Goal: Task Accomplishment & Management: Use online tool/utility

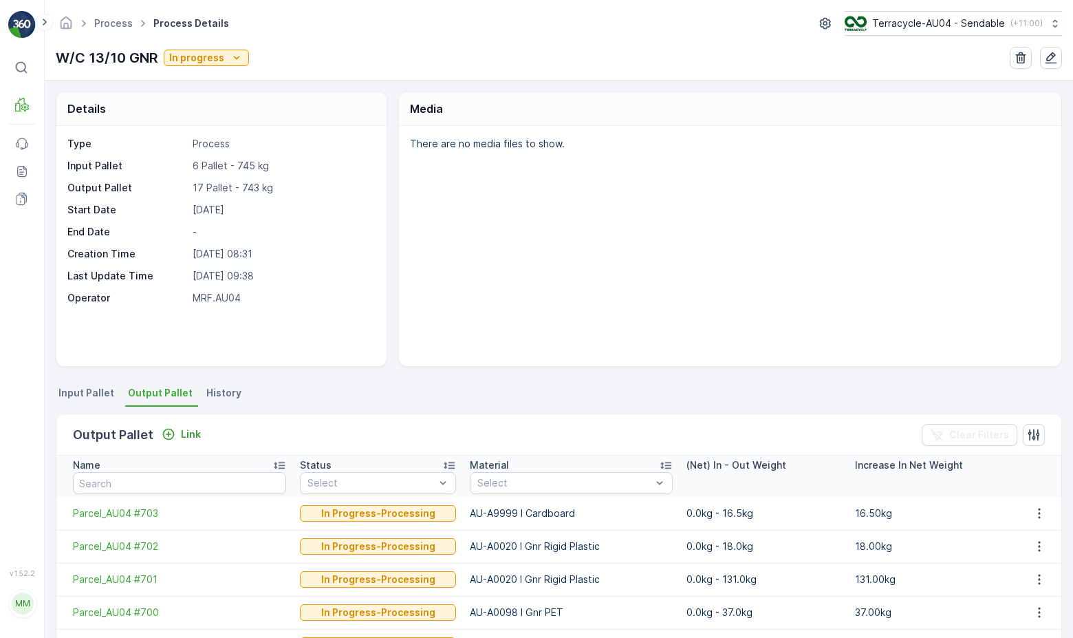
click at [117, 11] on div "Process Process Details Terracycle-AU04 - Sendable ( +11:00 )" at bounding box center [559, 23] width 1006 height 25
click at [114, 24] on link "Process" at bounding box center [113, 23] width 39 height 12
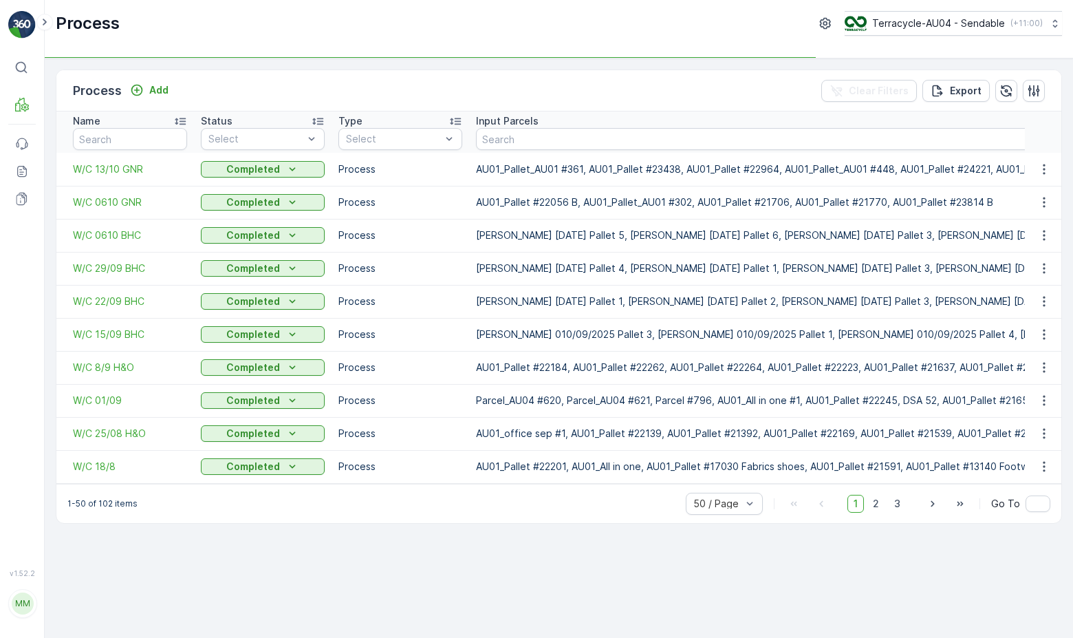
click at [151, 99] on div "Process Add" at bounding box center [123, 90] width 101 height 19
click at [154, 79] on div "Process Add Clear Filters Export" at bounding box center [558, 90] width 1005 height 41
click at [153, 87] on p "Add" at bounding box center [158, 90] width 19 height 14
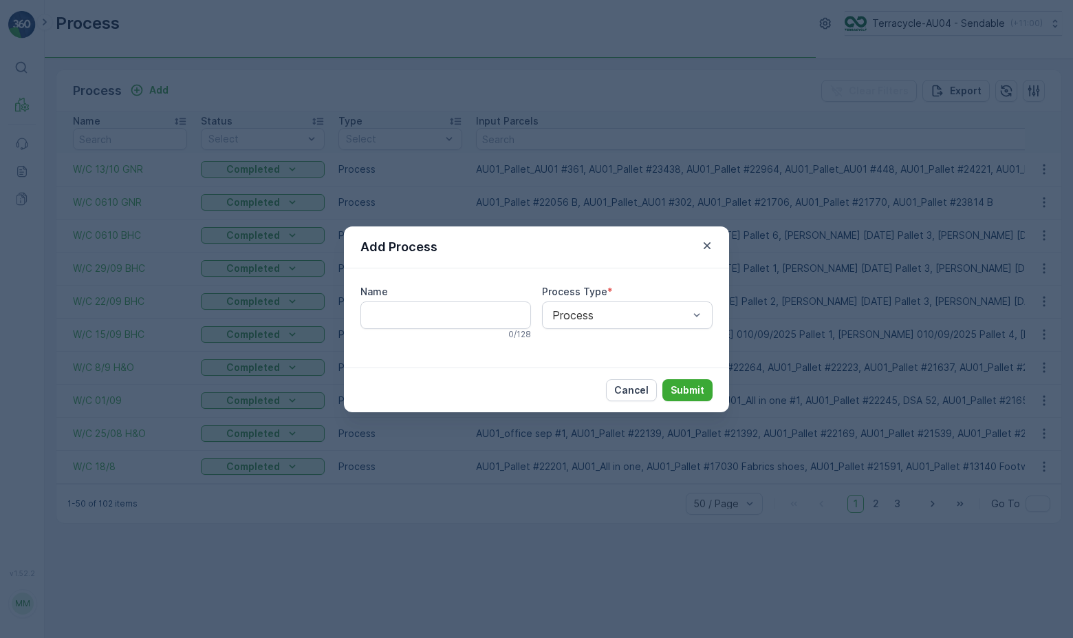
click at [452, 319] on input "Name" at bounding box center [445, 315] width 171 height 28
type input "w"
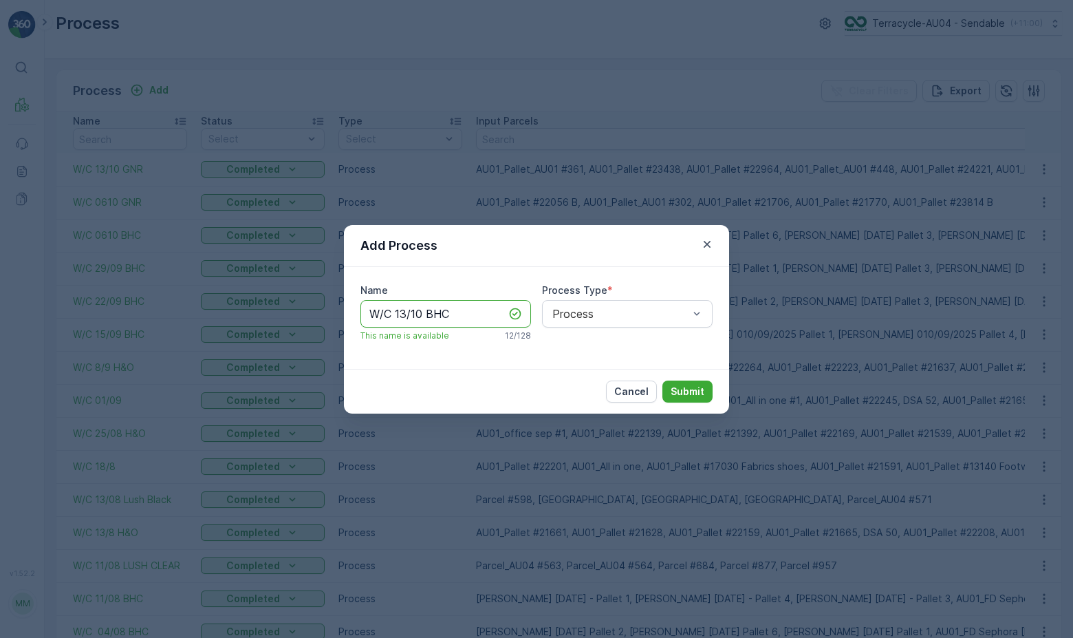
type input "W/C 13/10 BHC"
click at [688, 396] on p "Submit" at bounding box center [688, 392] width 34 height 14
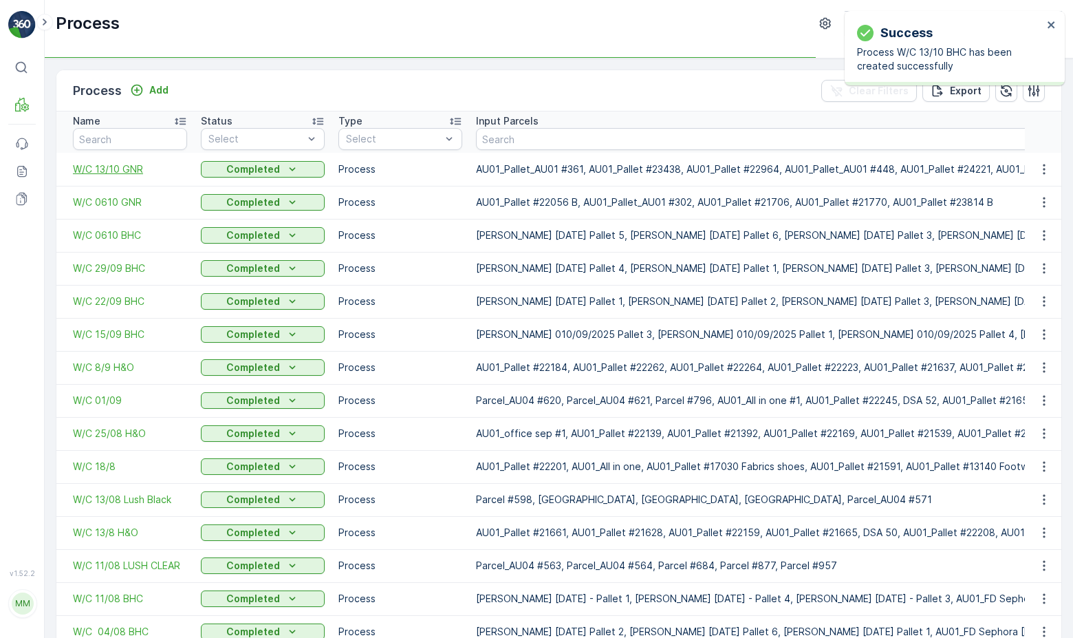
click at [121, 168] on span "W/C 13/10 GNR" at bounding box center [130, 169] width 114 height 14
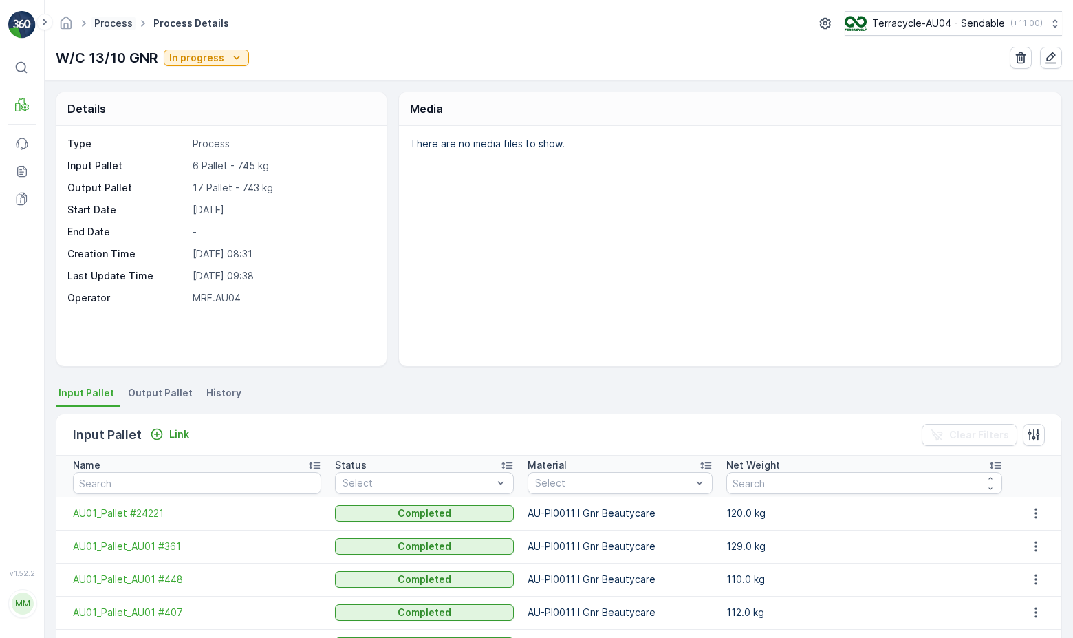
click at [113, 21] on link "Process" at bounding box center [113, 23] width 39 height 12
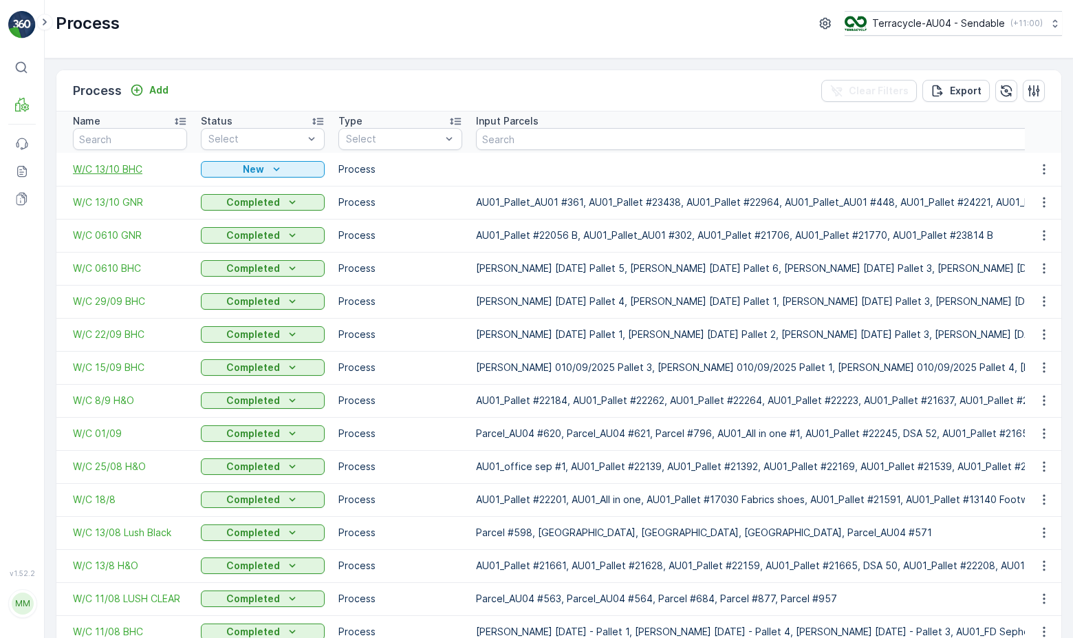
click at [134, 166] on span "W/C 13/10 BHC" at bounding box center [130, 169] width 114 height 14
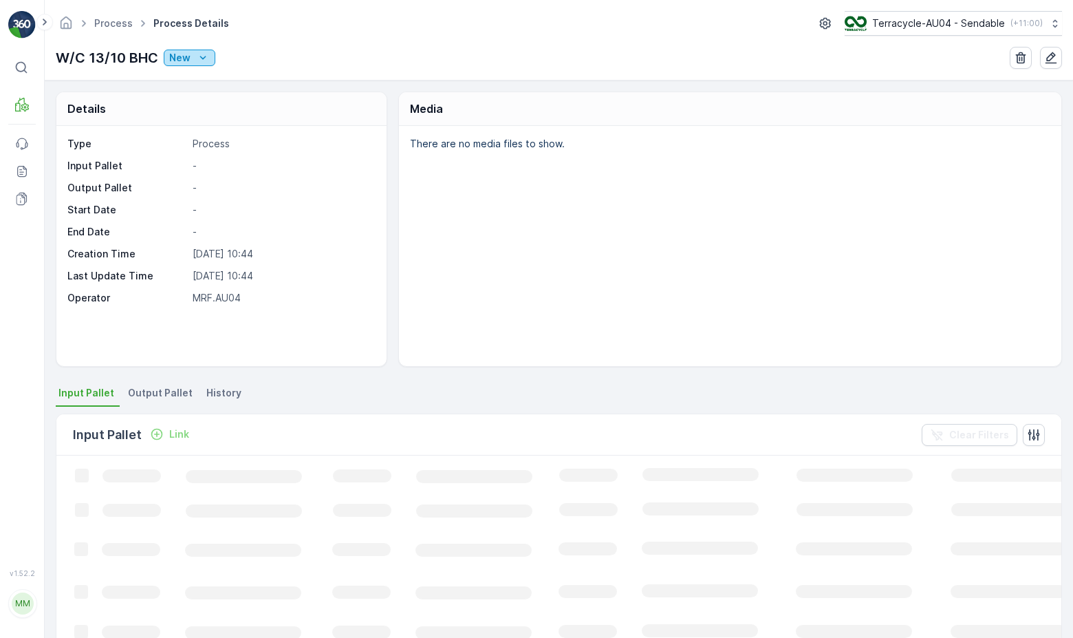
click at [209, 61] on button "New" at bounding box center [190, 58] width 52 height 17
click at [208, 98] on div "Ready" at bounding box center [245, 97] width 159 height 19
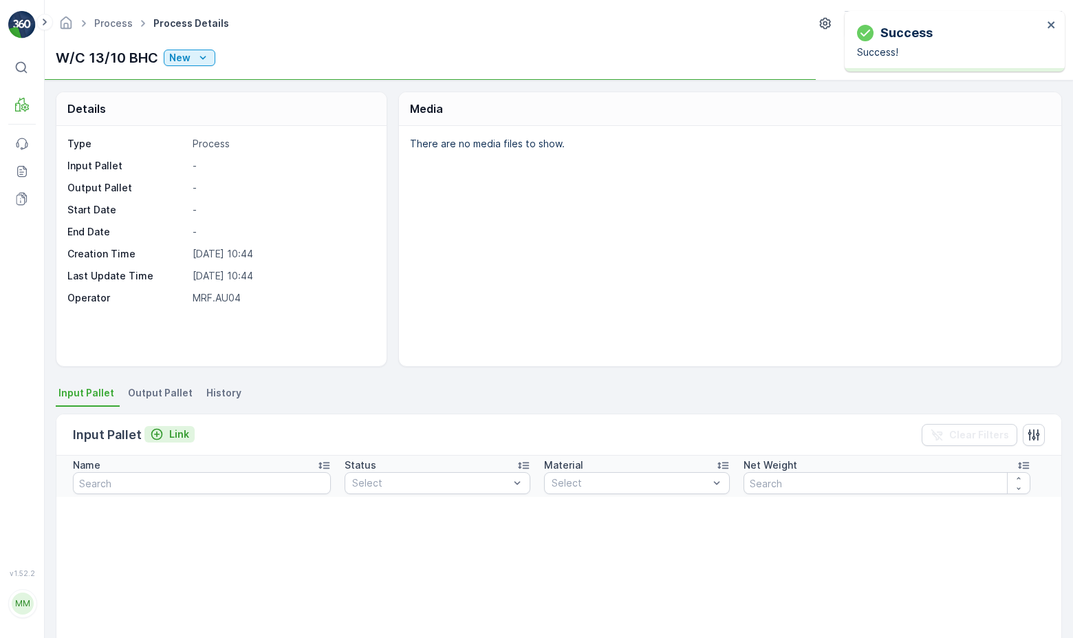
click at [179, 433] on p "Link" at bounding box center [179, 434] width 20 height 14
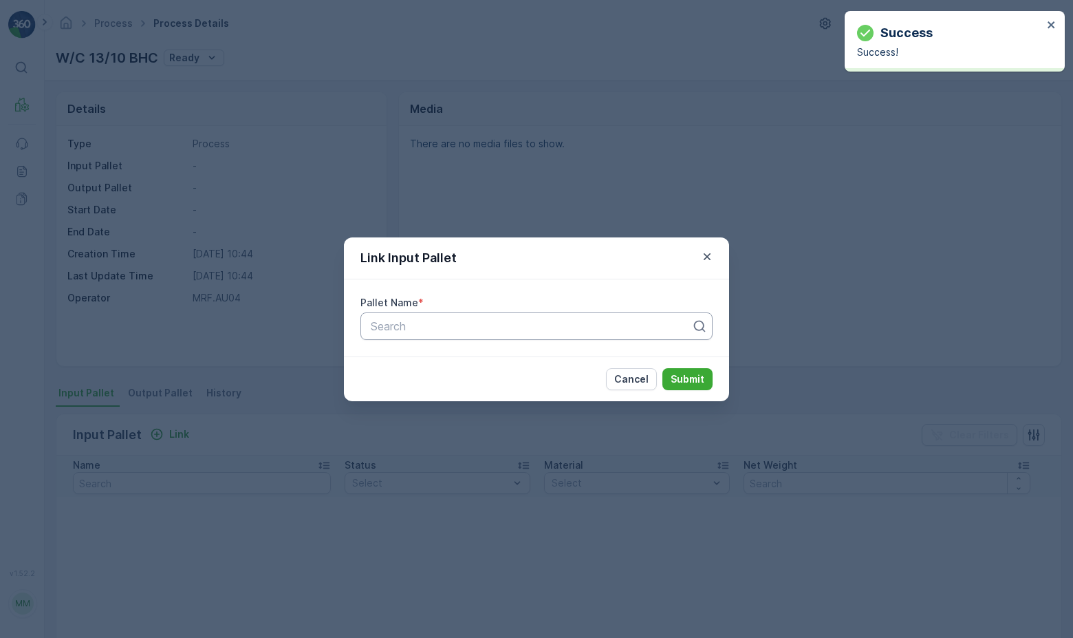
click at [469, 324] on div at bounding box center [530, 326] width 323 height 12
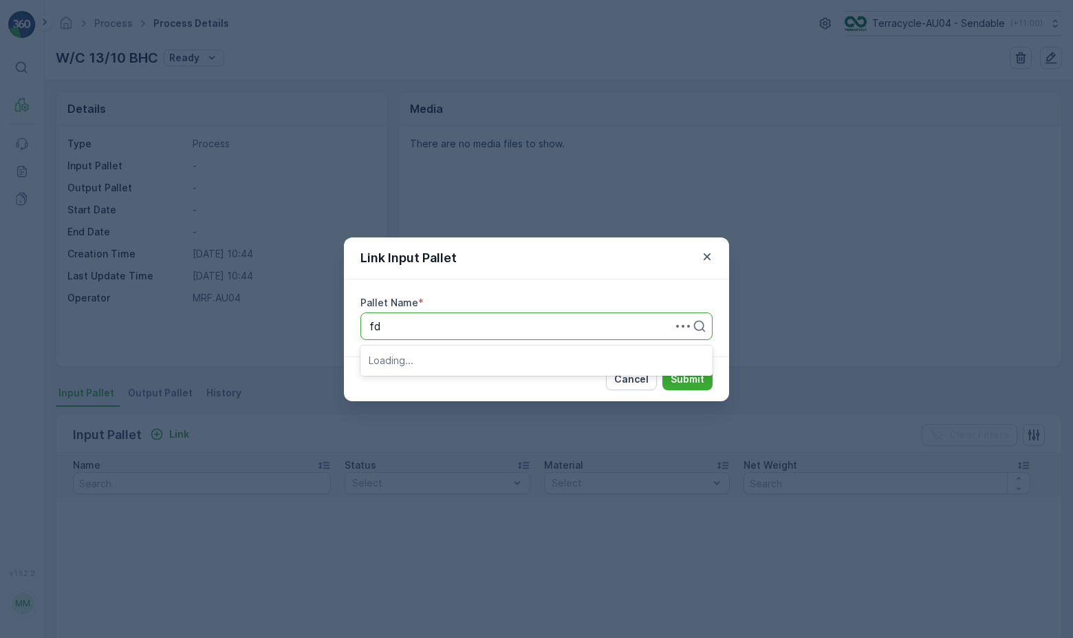
type input "f"
type input "15/10"
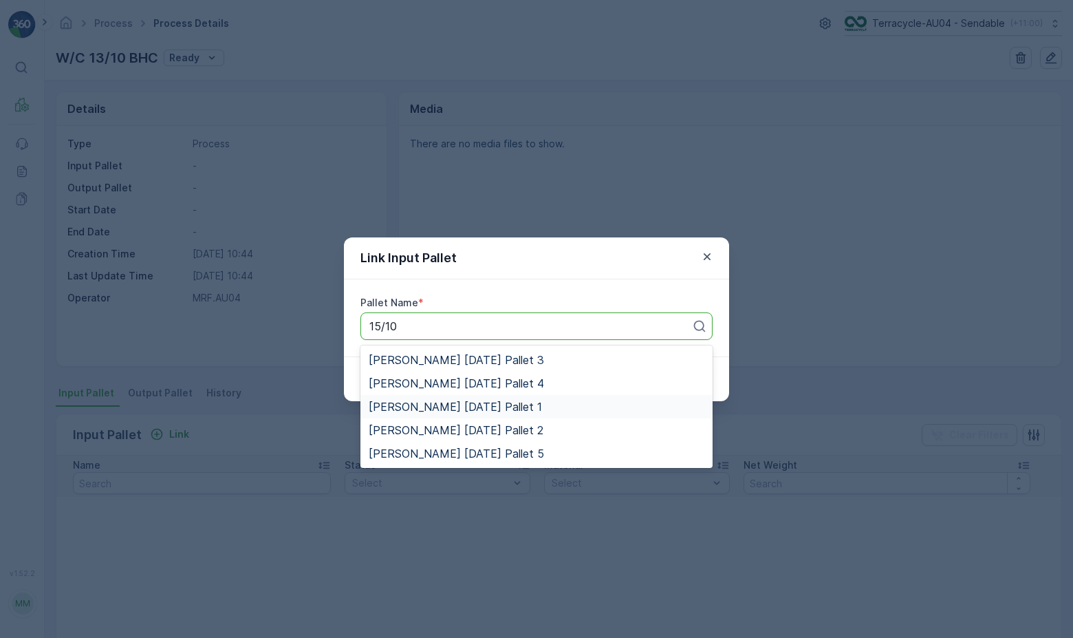
click at [503, 409] on span "[PERSON_NAME] [DATE] Pallet 1" at bounding box center [455, 406] width 173 height 12
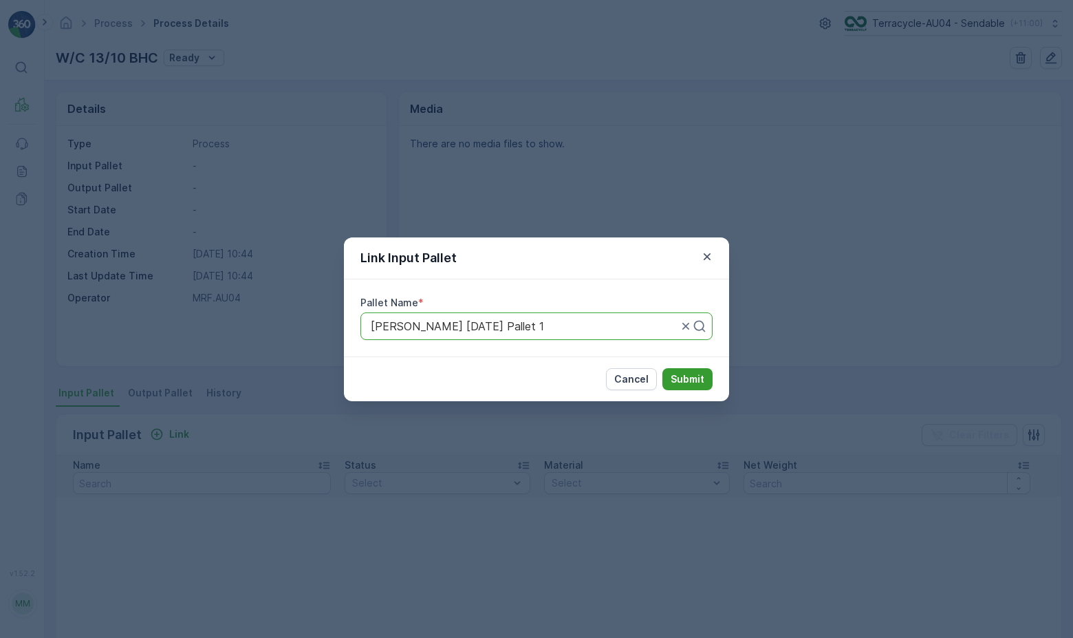
click at [711, 382] on button "Submit" at bounding box center [688, 379] width 50 height 22
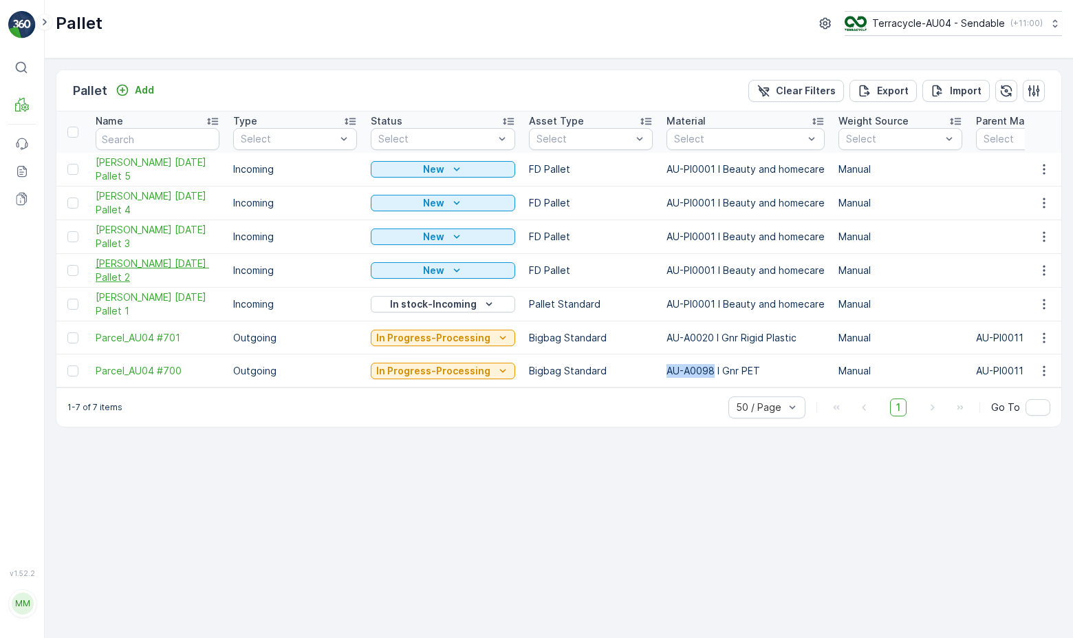
click at [140, 268] on span "[PERSON_NAME] [DATE] Pallet 2" at bounding box center [158, 271] width 124 height 28
click at [154, 237] on span "[PERSON_NAME] [DATE] Pallet 3" at bounding box center [158, 237] width 124 height 28
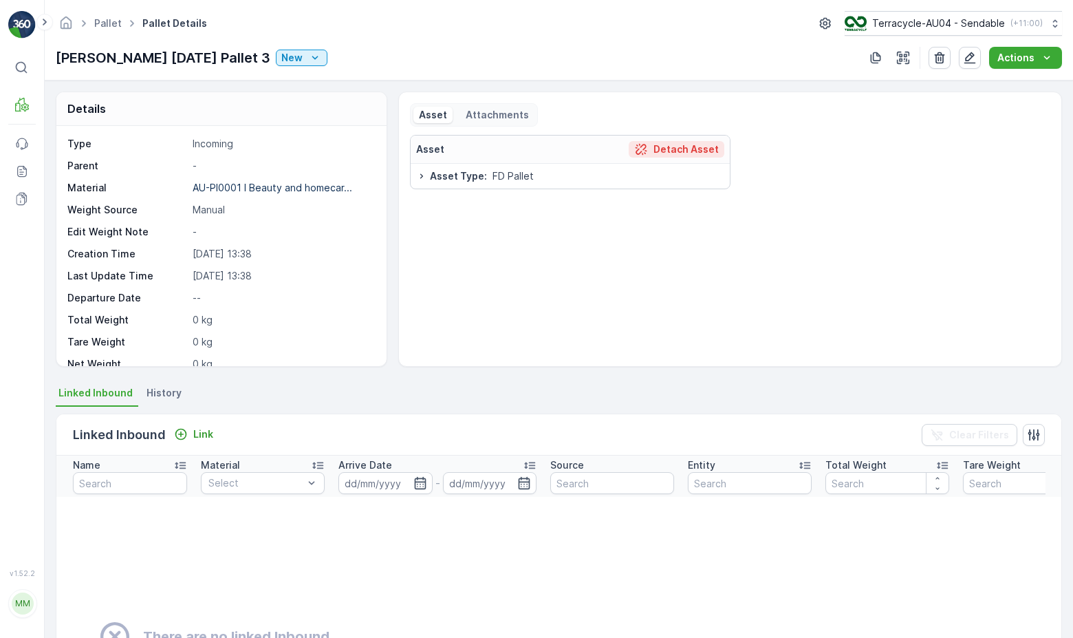
click at [681, 146] on p "Detach Asset" at bounding box center [686, 149] width 65 height 14
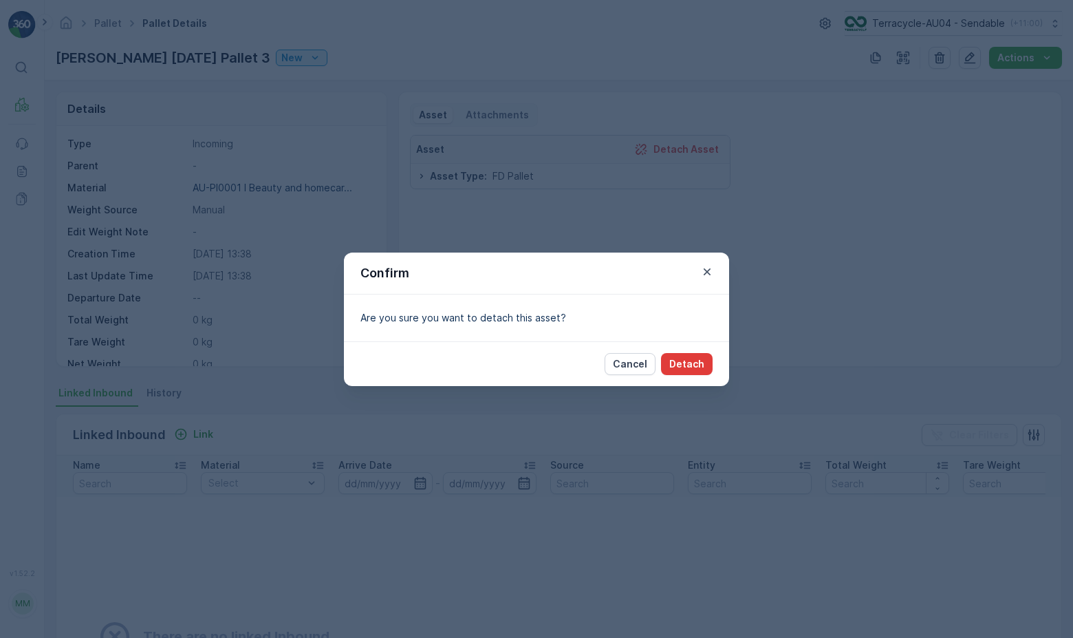
click at [690, 363] on p "Detach" at bounding box center [686, 364] width 35 height 14
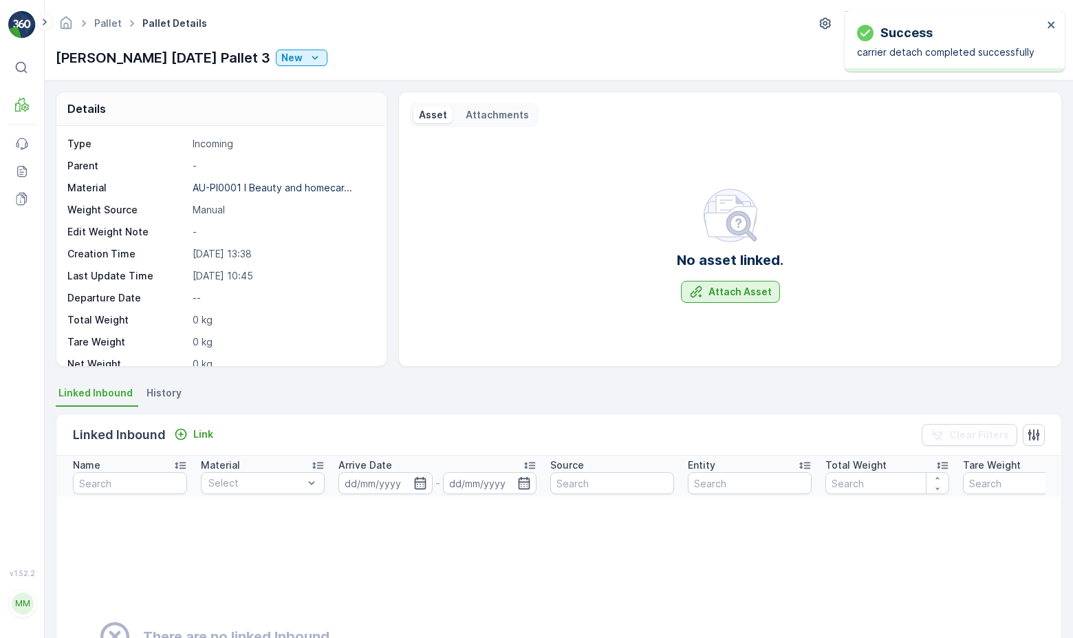
click at [713, 290] on p "Attach Asset" at bounding box center [740, 292] width 63 height 14
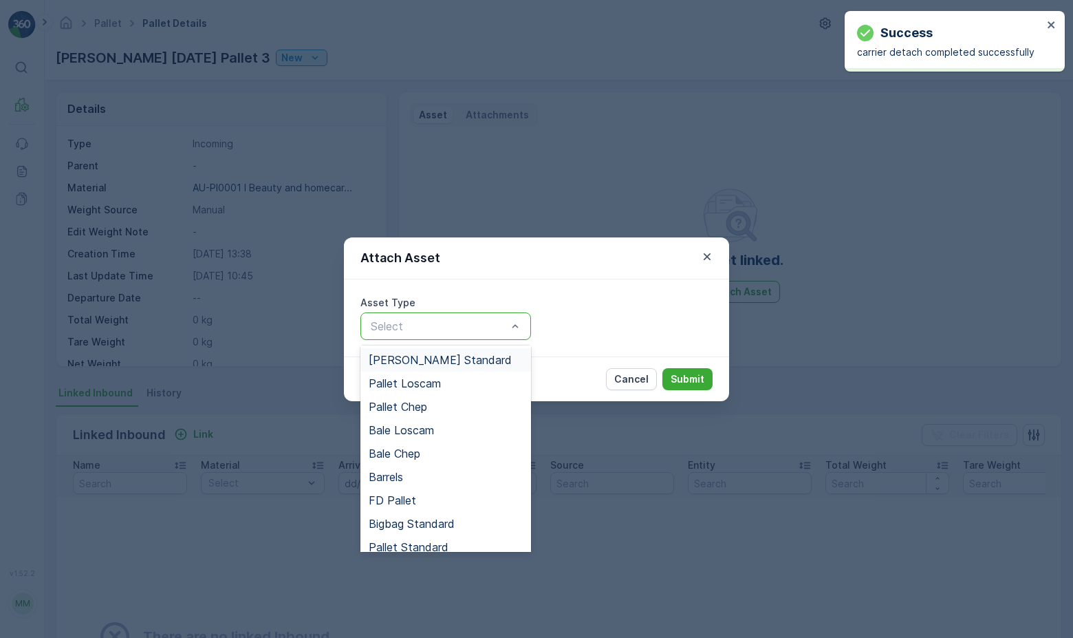
scroll to position [109, 0]
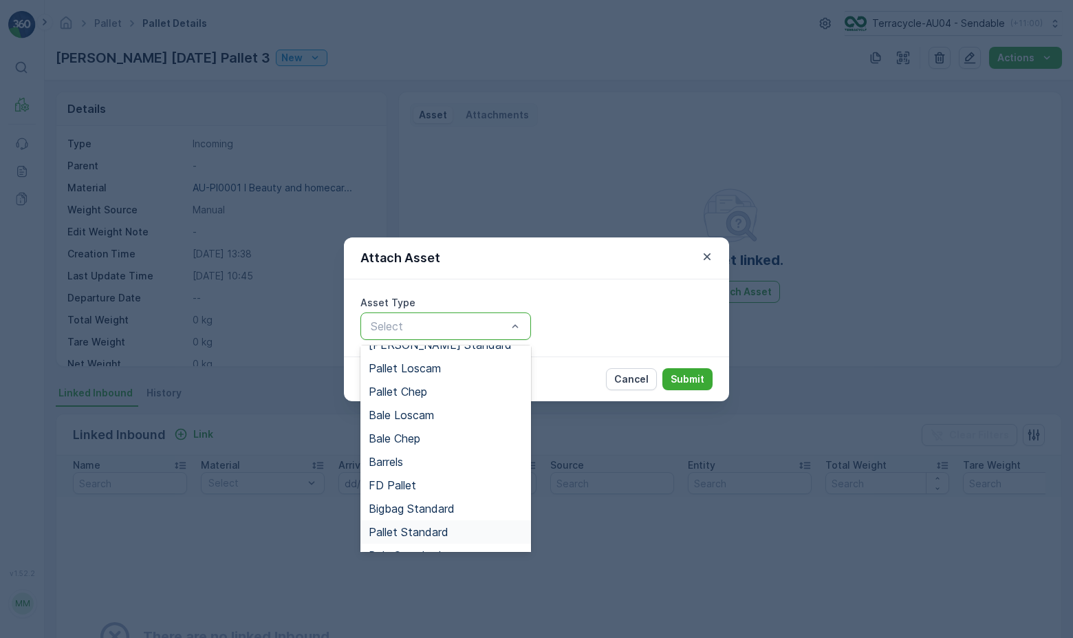
click at [442, 522] on div "Pallet Standard" at bounding box center [445, 531] width 171 height 23
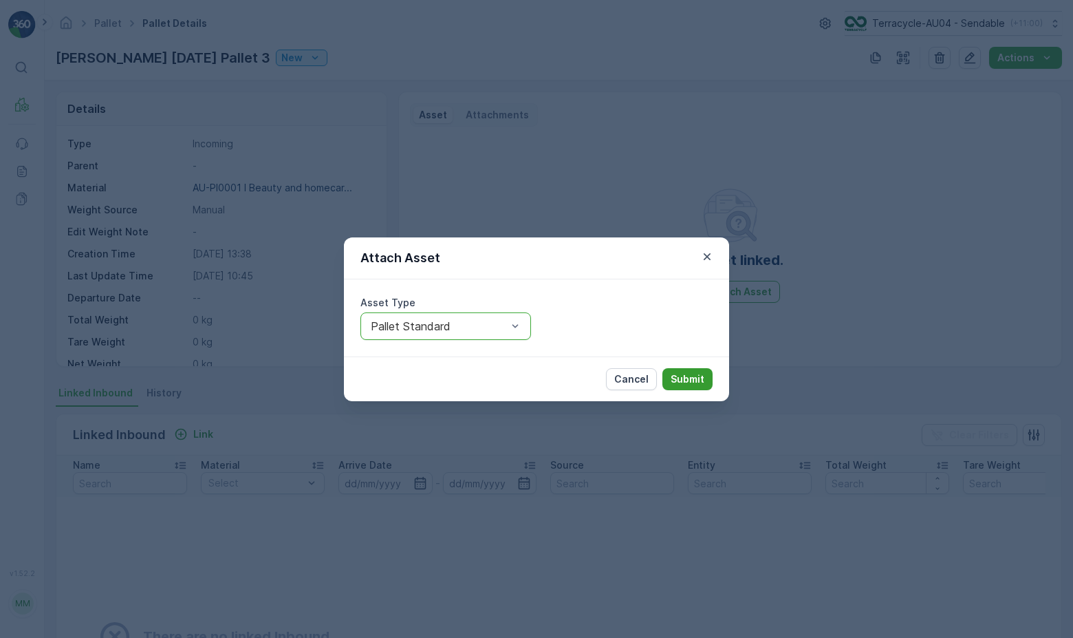
click at [679, 386] on button "Submit" at bounding box center [688, 379] width 50 height 22
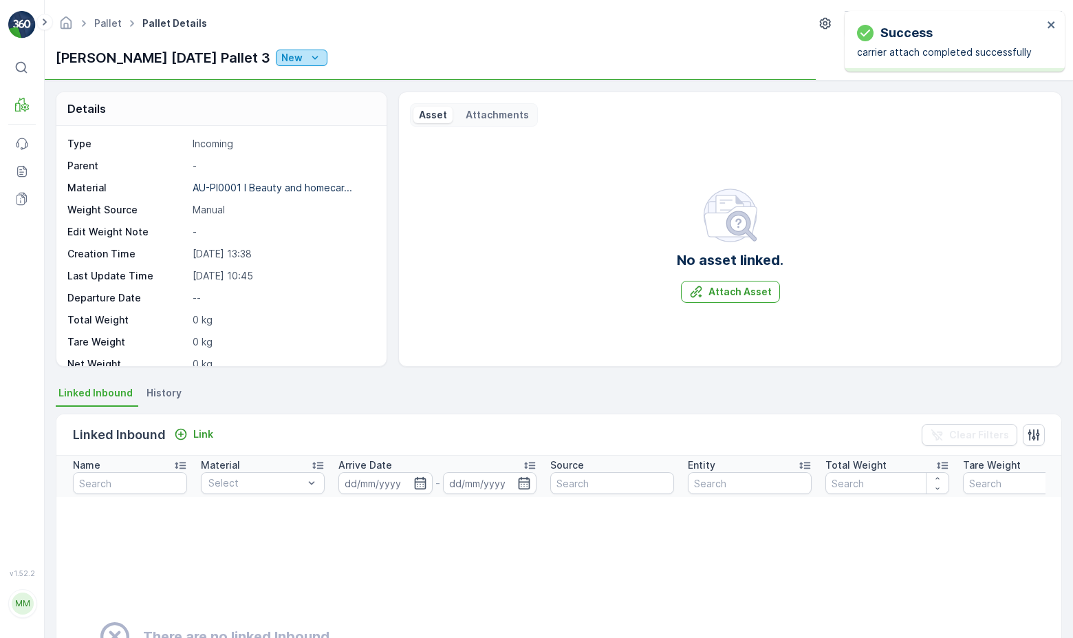
click at [281, 63] on p "New" at bounding box center [291, 58] width 21 height 14
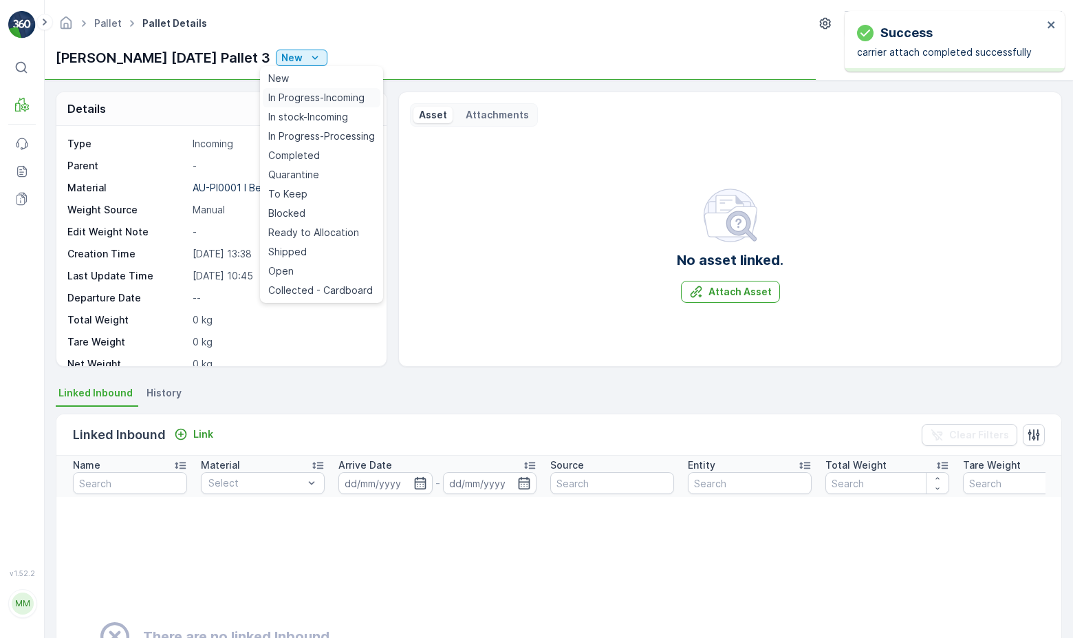
click at [279, 94] on span "In Progress-Incoming" at bounding box center [316, 98] width 96 height 14
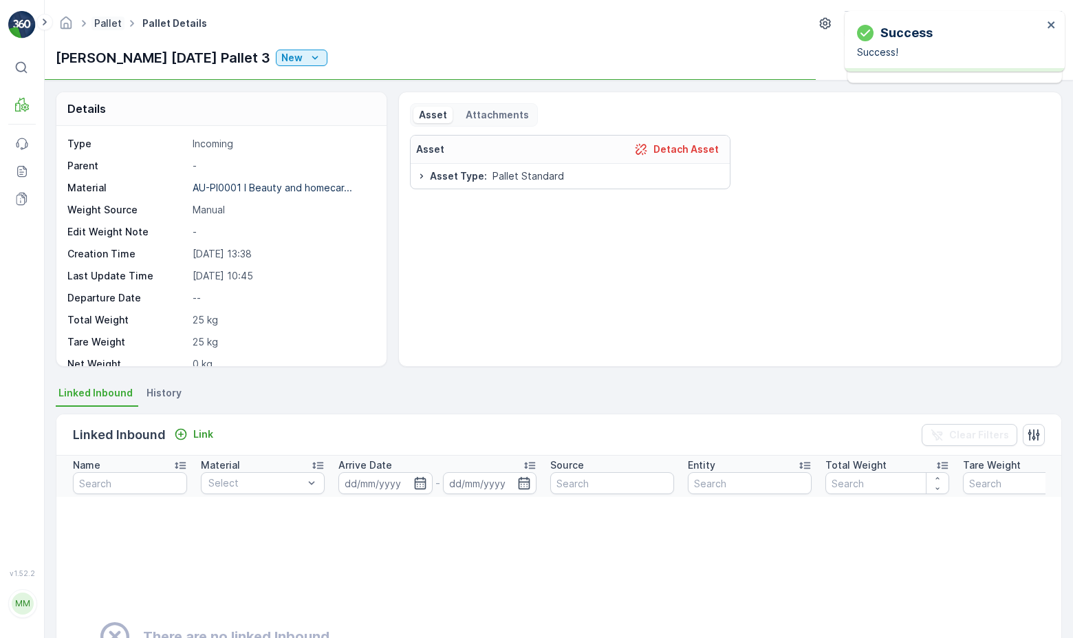
click at [99, 25] on link "Pallet" at bounding box center [108, 23] width 28 height 12
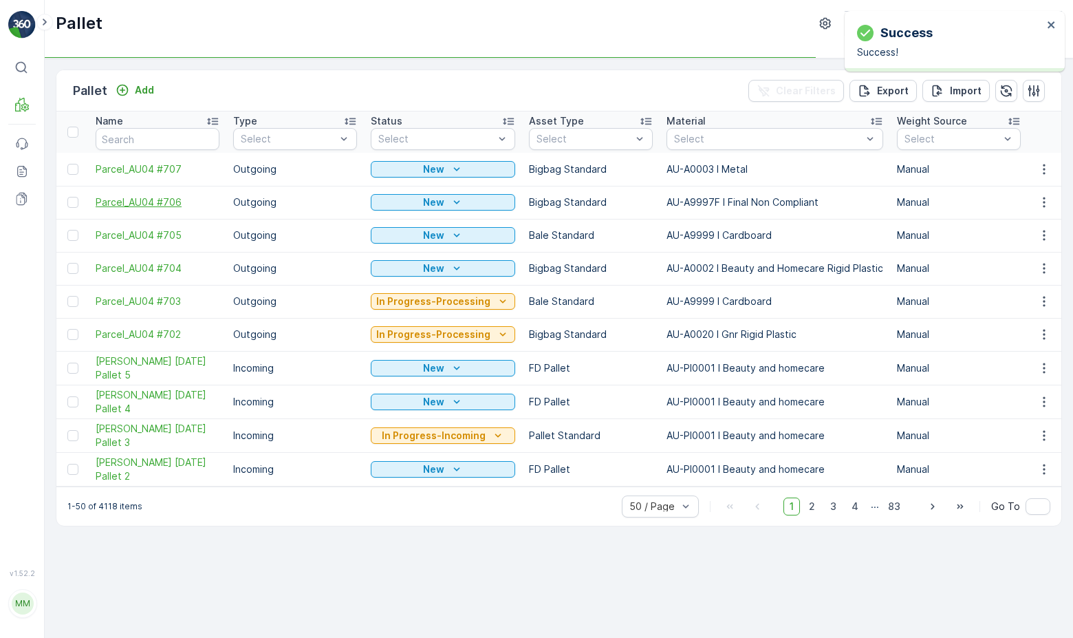
click at [167, 204] on span "Parcel_AU04 #706" at bounding box center [158, 202] width 124 height 14
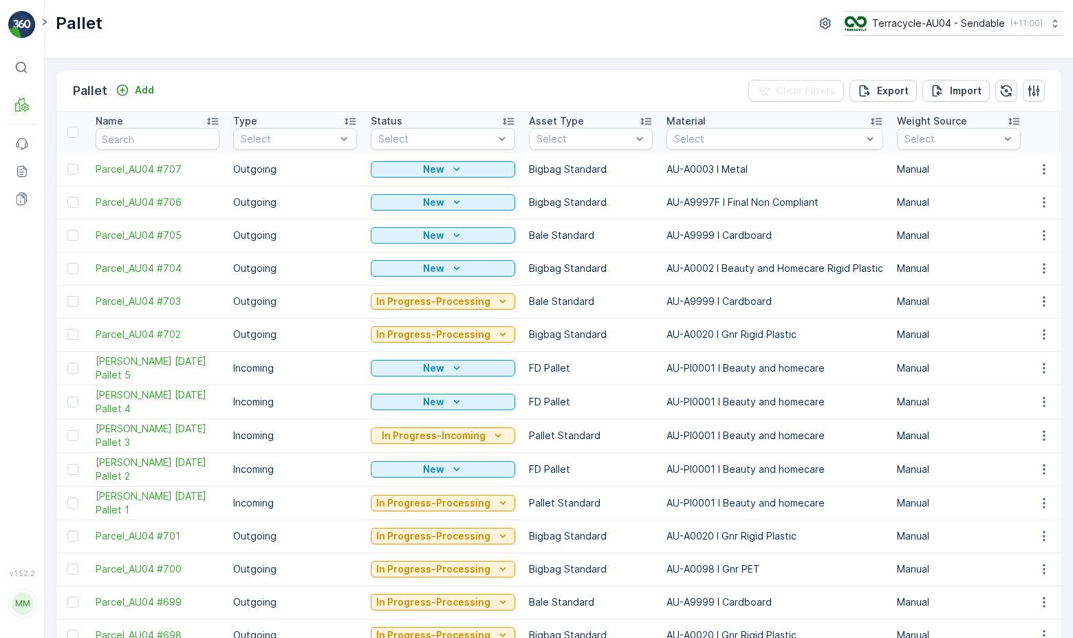
click at [302, 54] on div "Pallet Terracycle-AU04 - Sendable ( +11:00 )" at bounding box center [559, 29] width 1029 height 58
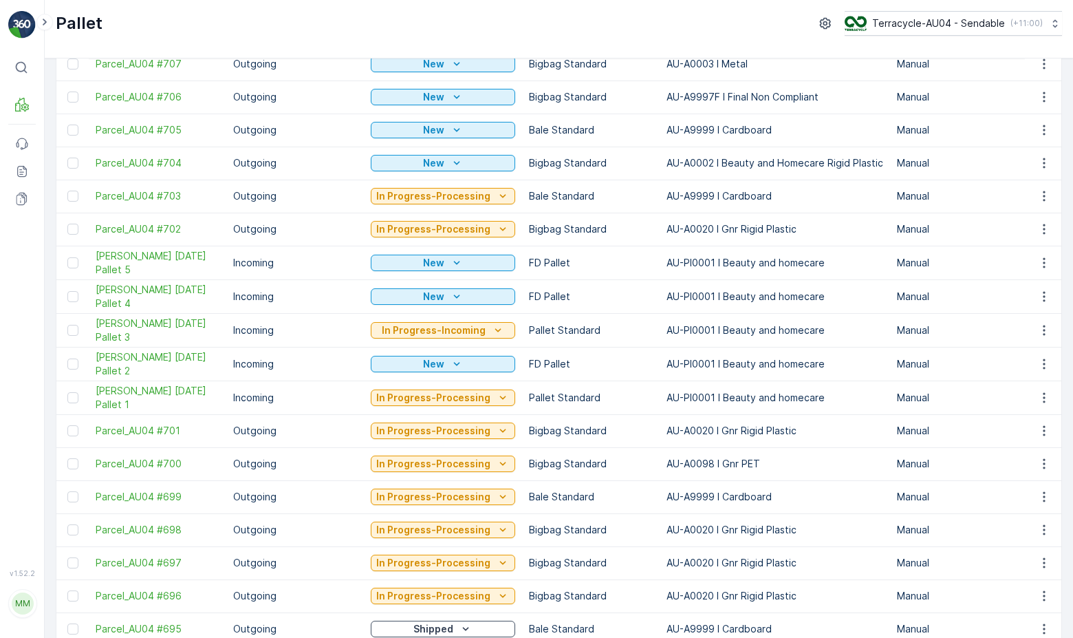
scroll to position [106, 0]
click at [168, 354] on span "[PERSON_NAME] [DATE] Pallet 2" at bounding box center [158, 363] width 124 height 28
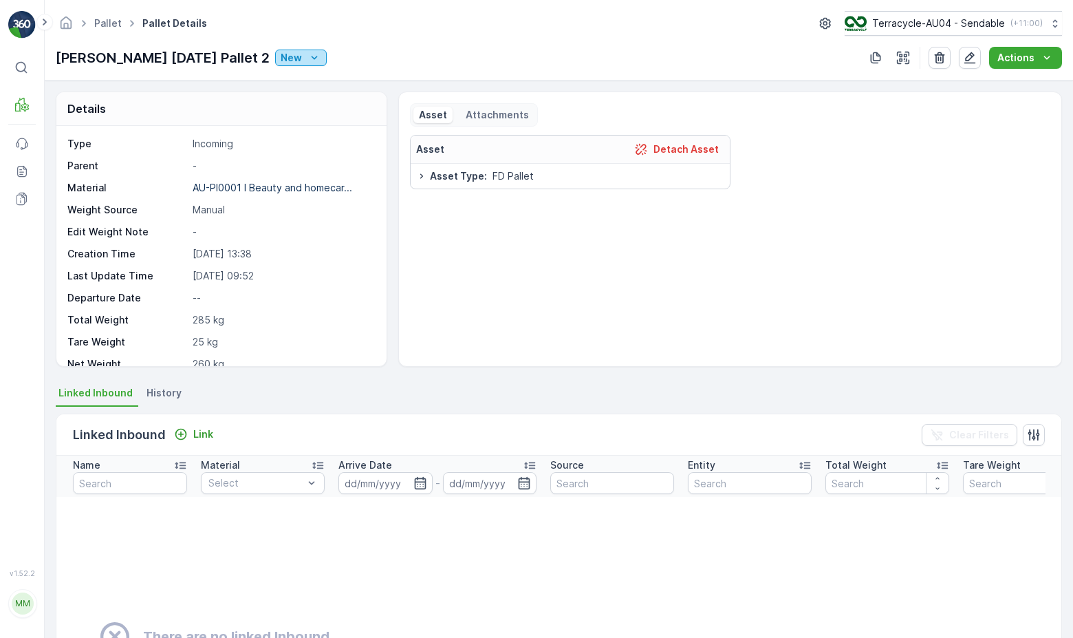
click at [290, 61] on div "New" at bounding box center [301, 58] width 41 height 14
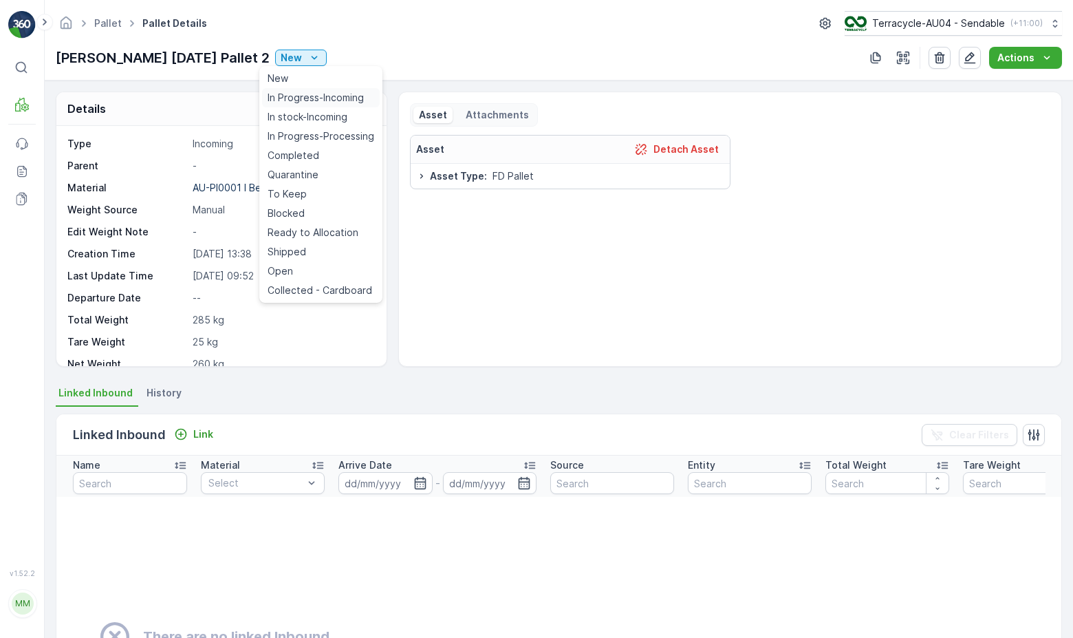
click at [294, 96] on span "In Progress-Incoming" at bounding box center [316, 98] width 96 height 14
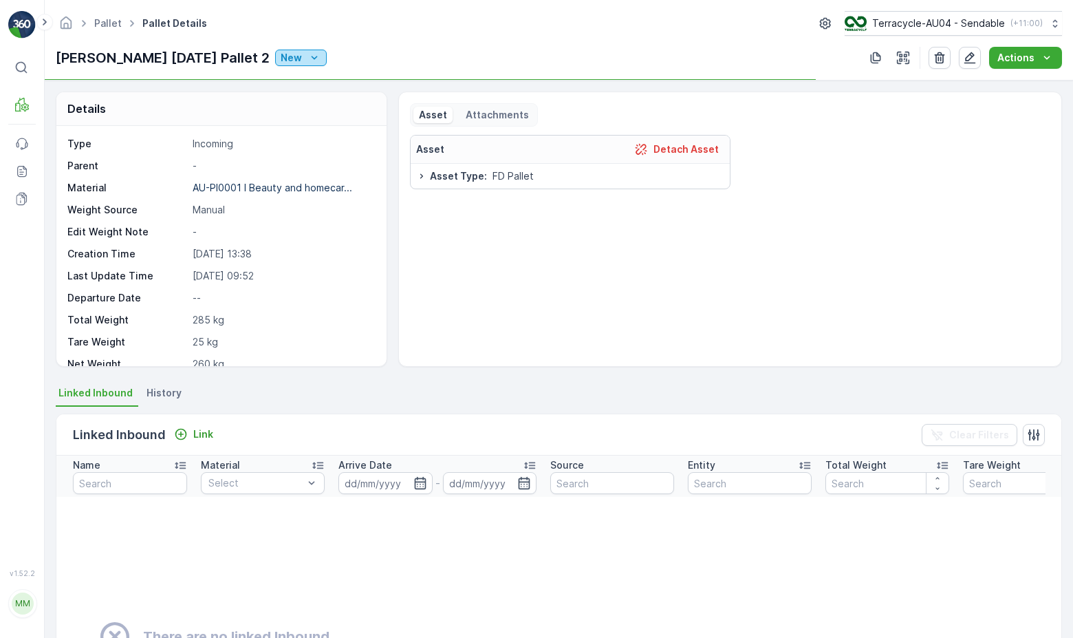
click at [284, 64] on button "New" at bounding box center [301, 58] width 52 height 17
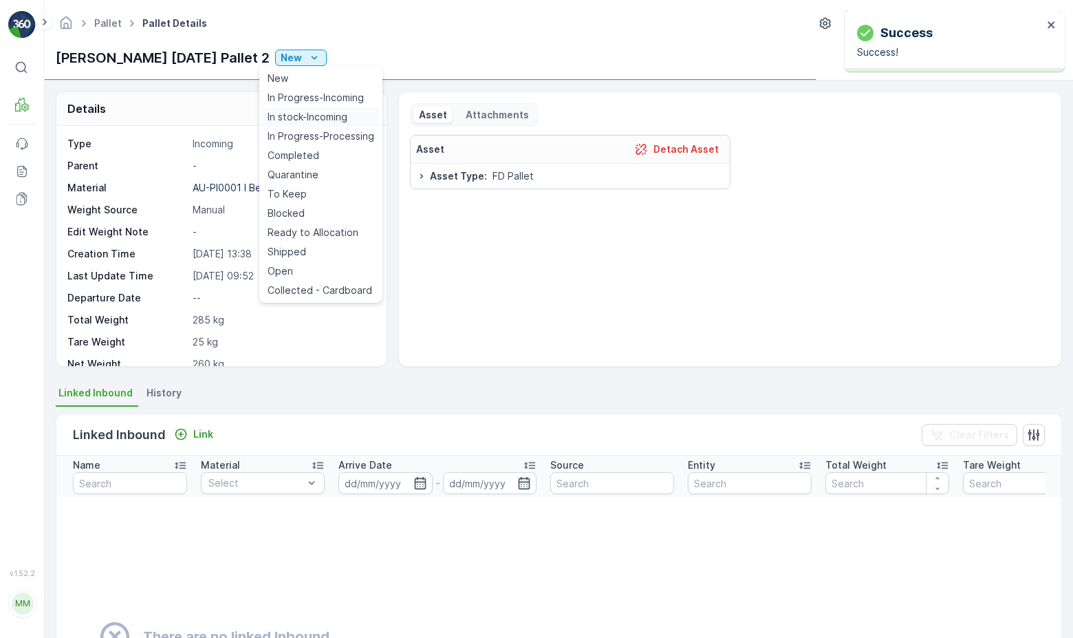
click at [290, 111] on span "In stock-Incoming" at bounding box center [308, 117] width 80 height 14
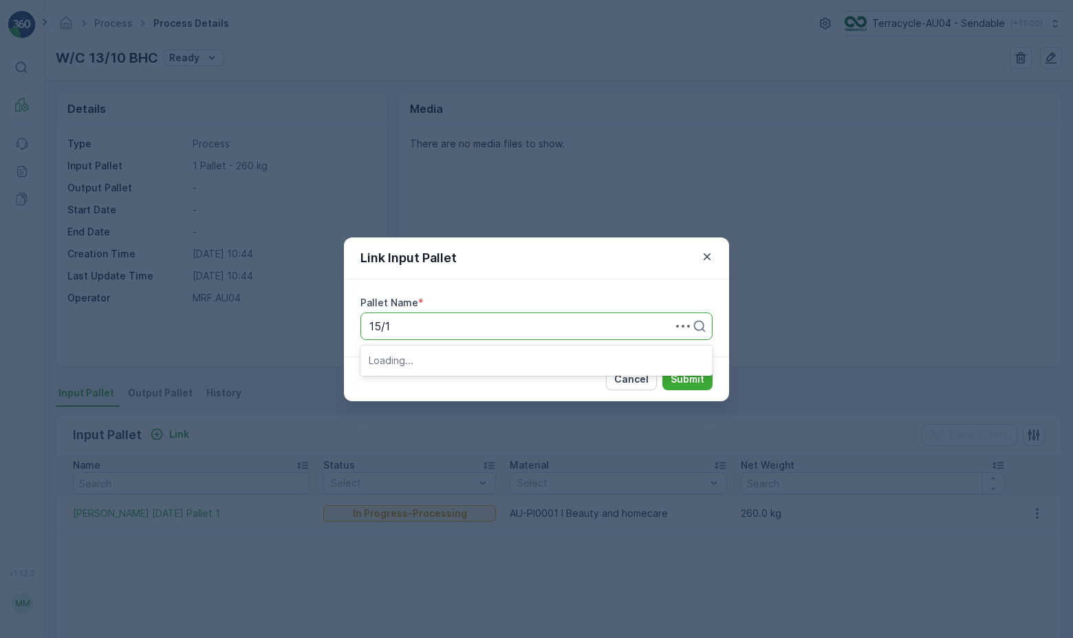
type input "15/10"
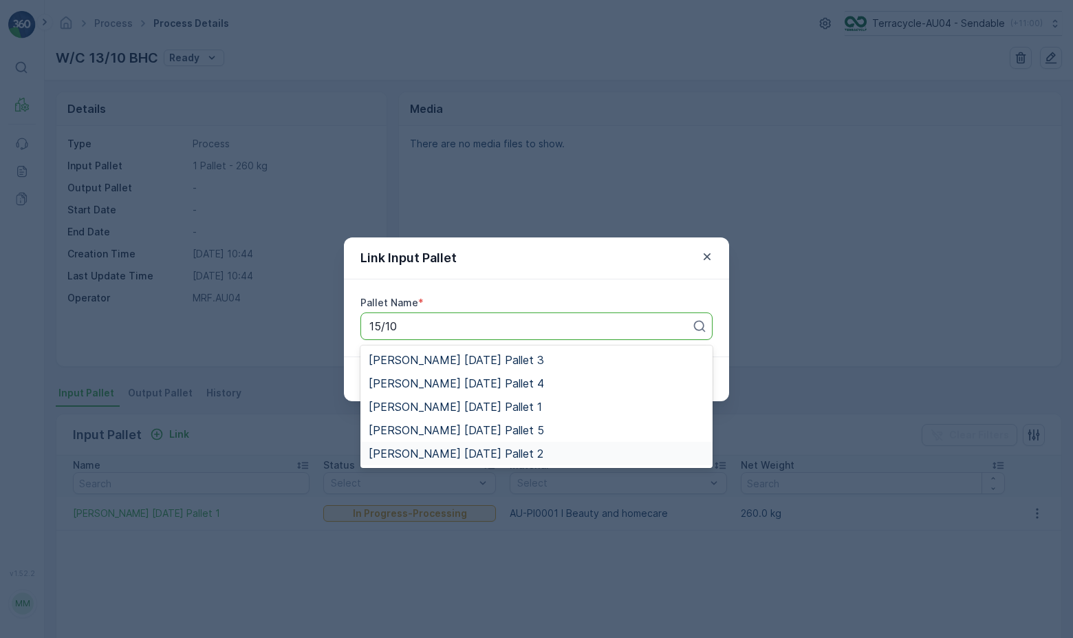
click at [484, 458] on span "[PERSON_NAME] [DATE] Pallet 2" at bounding box center [456, 453] width 175 height 12
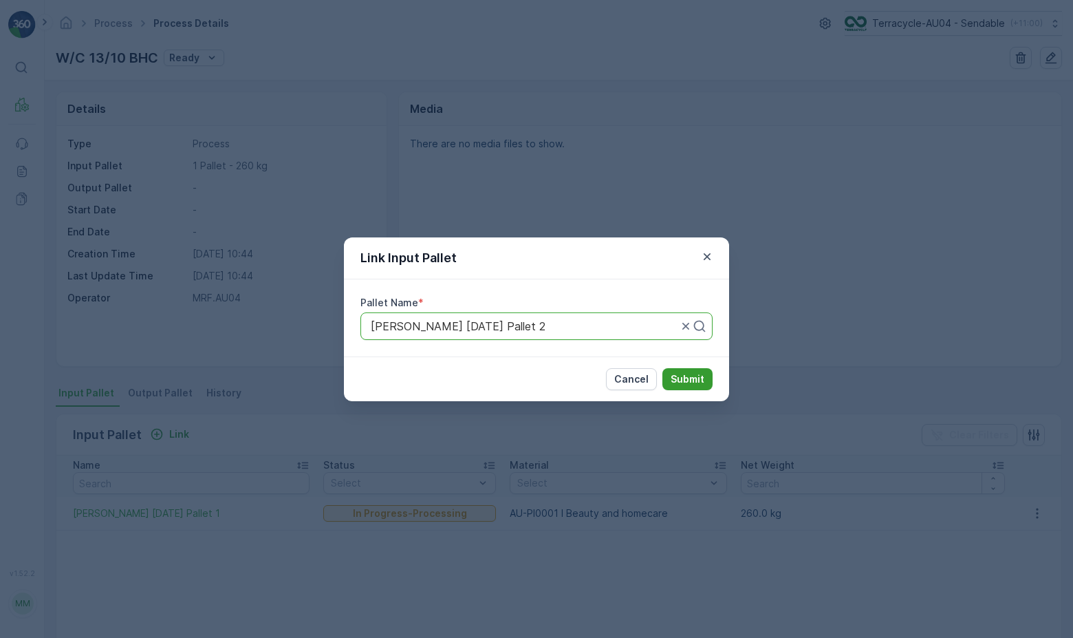
click at [704, 376] on p "Submit" at bounding box center [688, 379] width 34 height 14
